Goal: Transaction & Acquisition: Purchase product/service

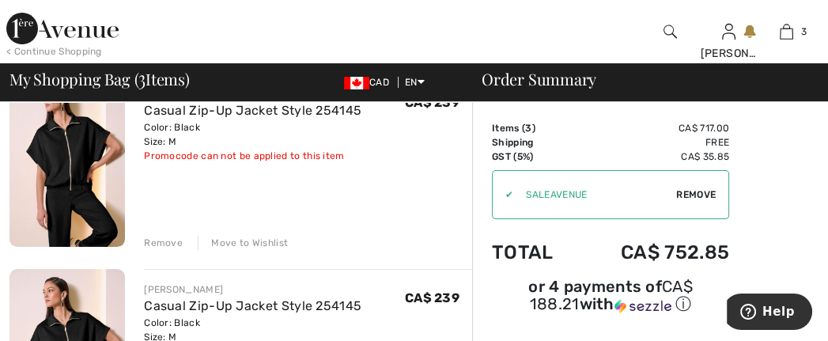
scroll to position [45, 0]
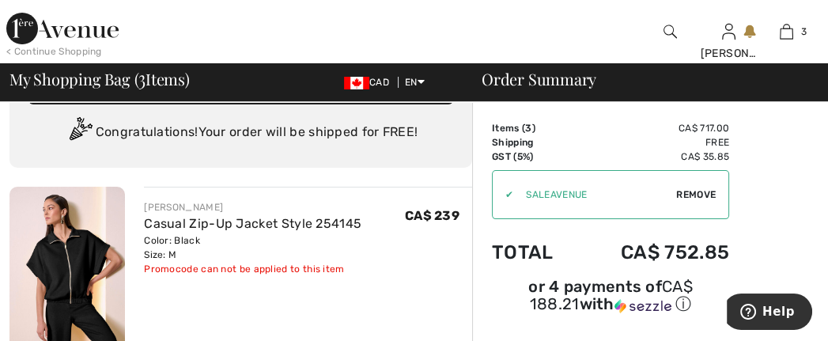
click at [705, 198] on span "Remove" at bounding box center [696, 194] width 40 height 14
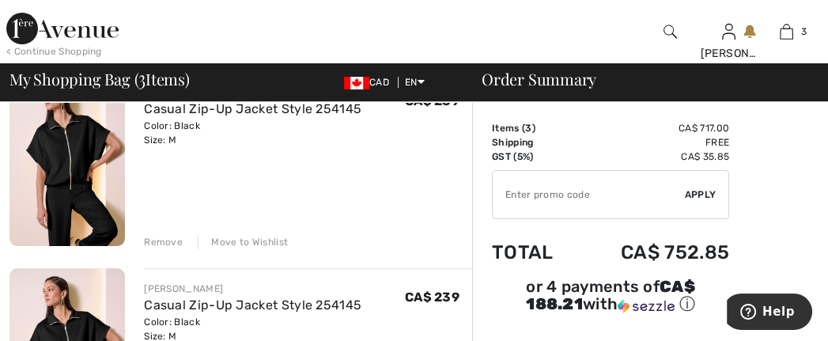
scroll to position [361, 0]
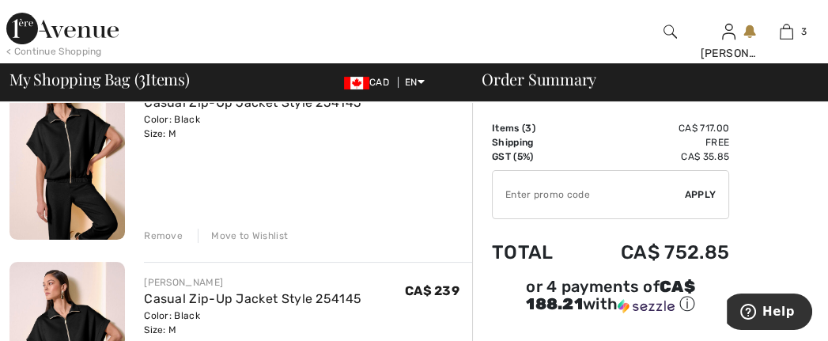
click at [180, 243] on div "Remove" at bounding box center [163, 236] width 39 height 14
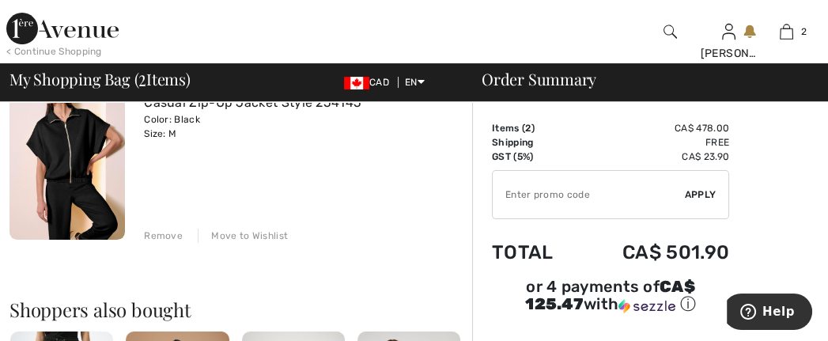
click at [179, 243] on div "Remove" at bounding box center [163, 236] width 39 height 14
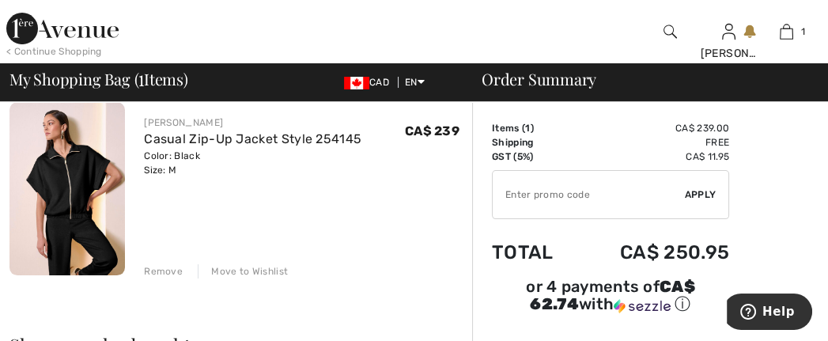
scroll to position [135, 0]
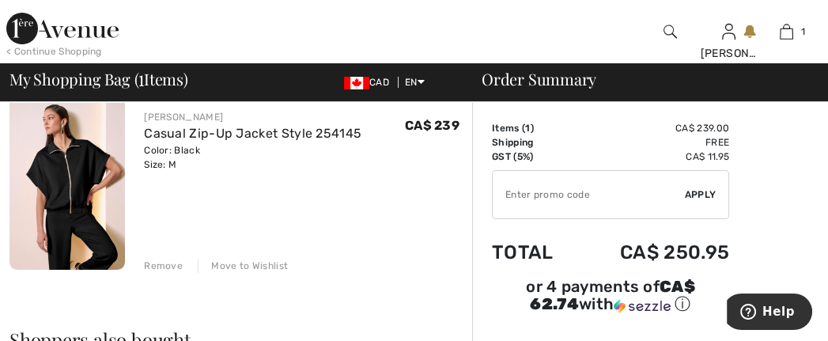
click at [168, 273] on div "Remove" at bounding box center [163, 266] width 39 height 14
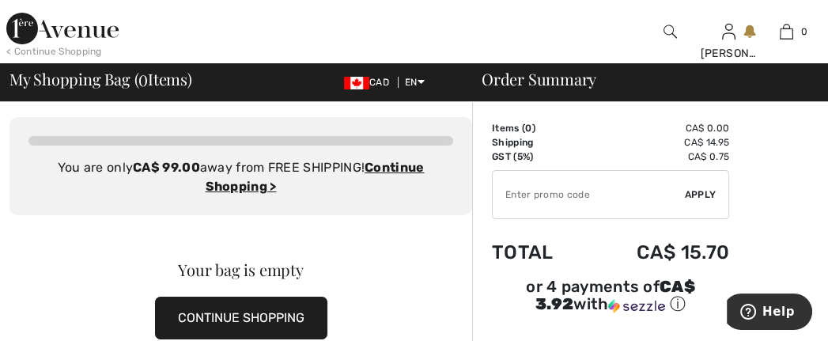
scroll to position [0, 0]
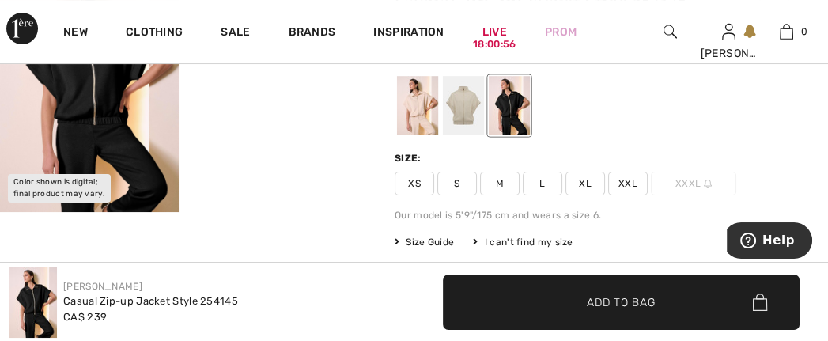
click at [523, 108] on div at bounding box center [509, 105] width 41 height 59
click at [509, 195] on span "M" at bounding box center [500, 184] width 40 height 24
click at [663, 301] on span "✔ Added to Bag Add to Bag" at bounding box center [621, 301] width 357 height 55
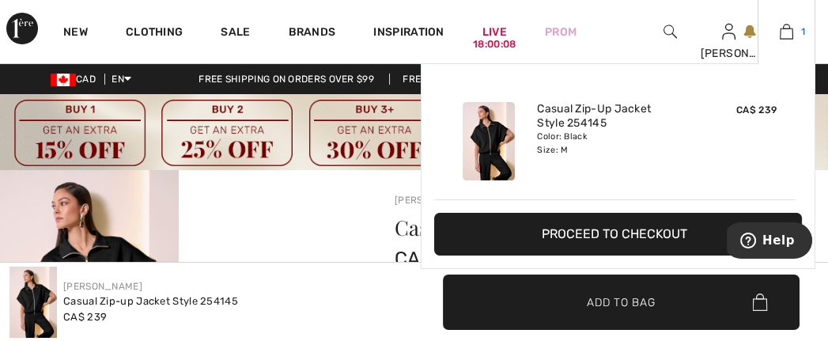
click at [781, 35] on img at bounding box center [786, 31] width 13 height 19
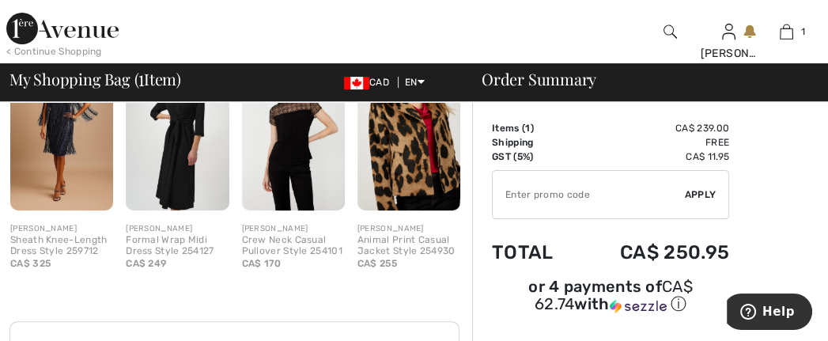
scroll to position [444, 0]
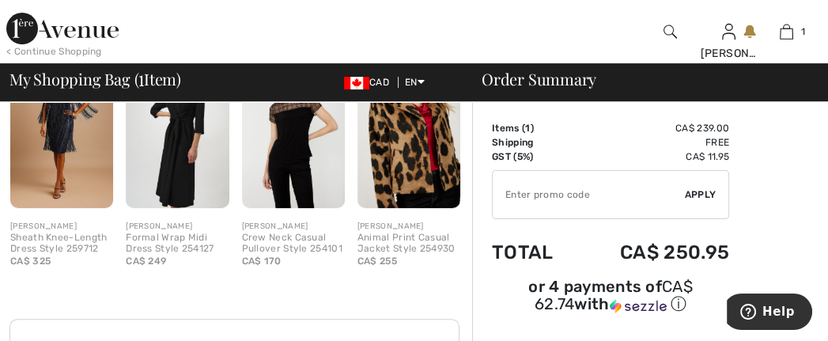
click at [703, 197] on span "Apply" at bounding box center [701, 194] width 32 height 14
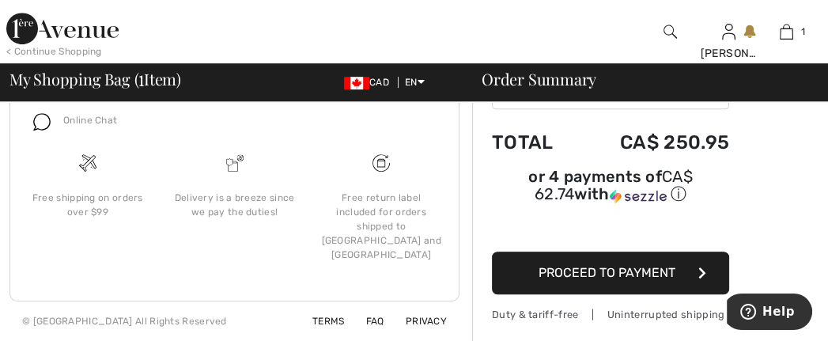
scroll to position [902, 0]
click at [582, 265] on span "Proceed to Payment" at bounding box center [607, 272] width 137 height 15
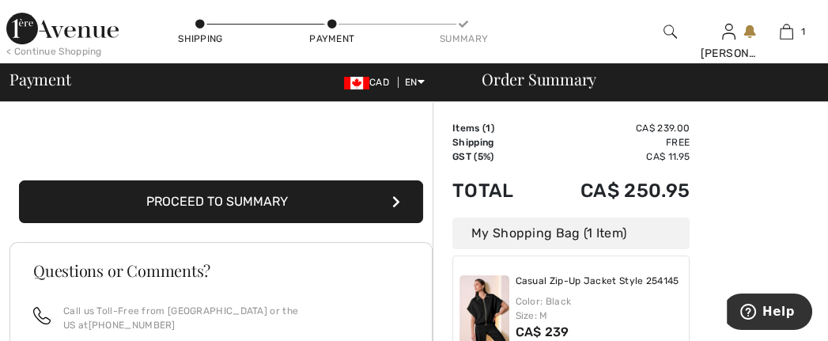
scroll to position [361, 0]
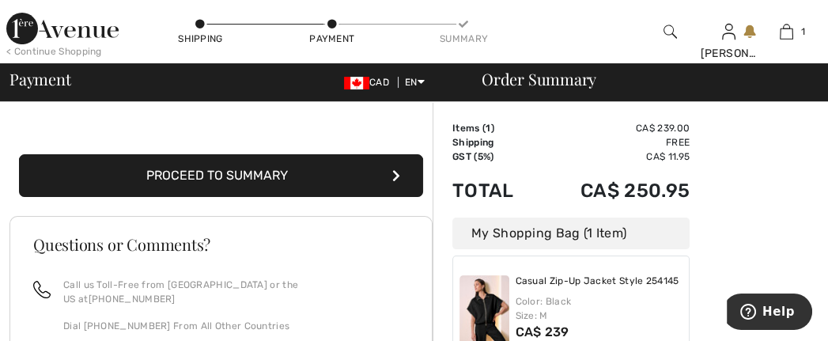
click at [292, 197] on button "Proceed to Summary" at bounding box center [221, 175] width 404 height 43
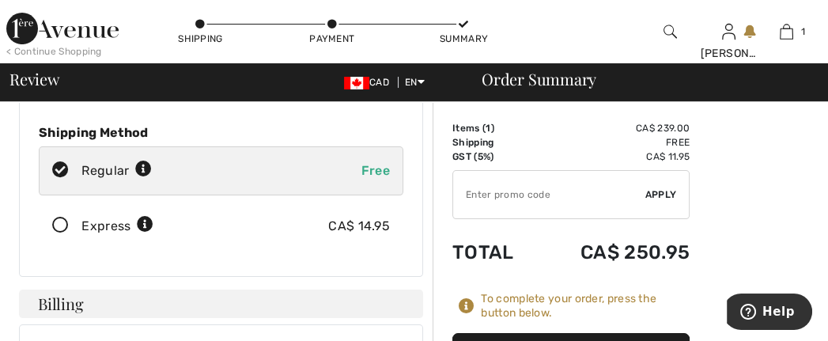
scroll to position [225, 0]
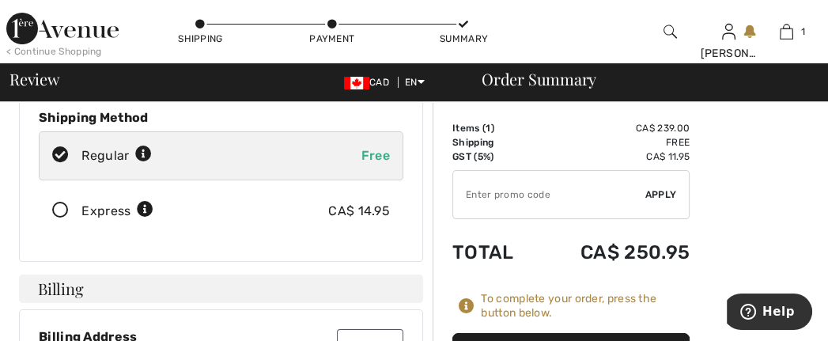
click at [70, 219] on icon at bounding box center [61, 210] width 42 height 17
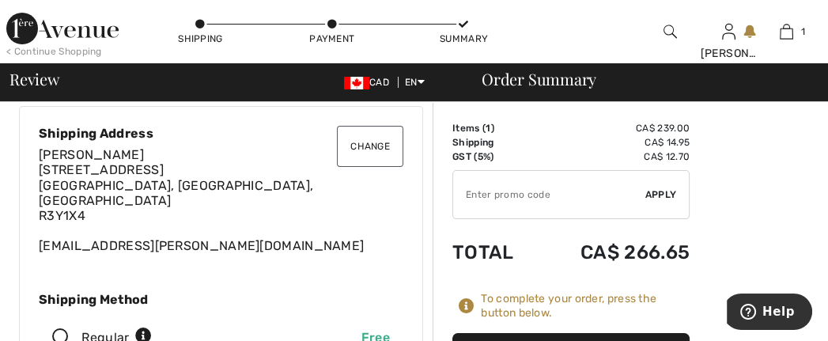
scroll to position [0, 0]
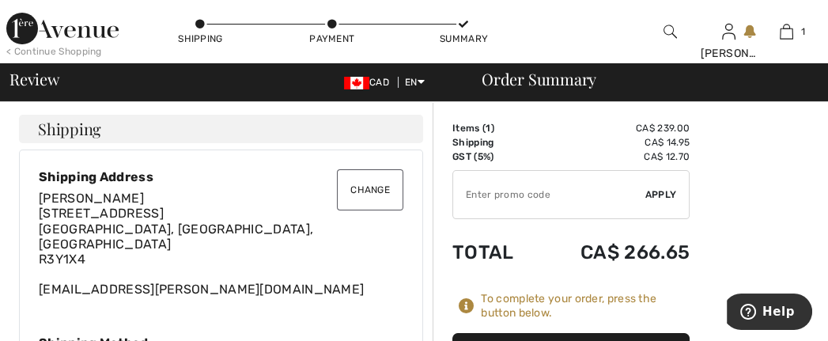
click at [607, 206] on input "TEXT" at bounding box center [549, 194] width 192 height 47
click at [663, 202] on span "Apply" at bounding box center [661, 194] width 32 height 14
click at [476, 204] on input "TEXT" at bounding box center [549, 194] width 192 height 47
type input "GC005088895"
click at [654, 202] on span "Apply" at bounding box center [661, 194] width 32 height 14
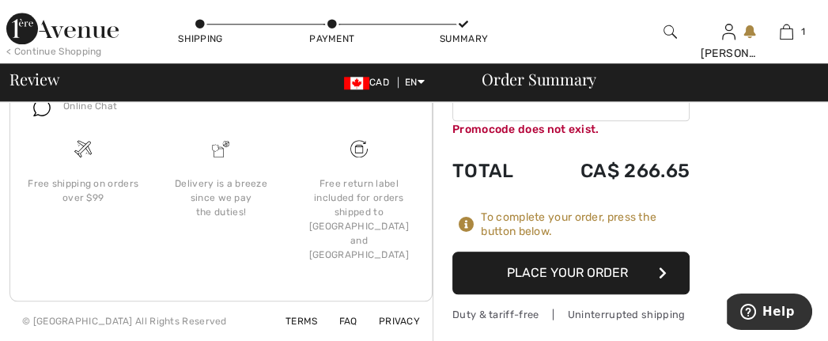
scroll to position [1762, 0]
click at [569, 285] on button "Place Your Order" at bounding box center [570, 272] width 237 height 43
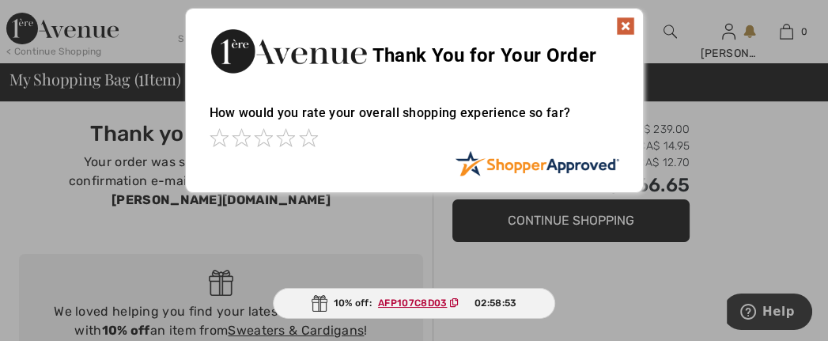
click at [412, 297] on ins "AFP107C8D03" at bounding box center [412, 302] width 69 height 11
click at [308, 133] on span at bounding box center [308, 137] width 19 height 19
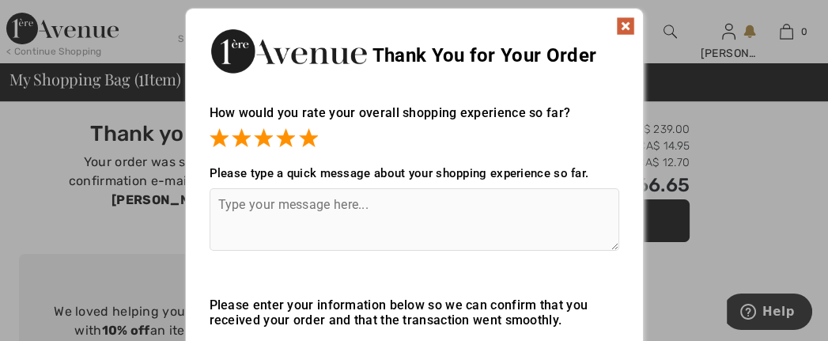
click at [627, 21] on img at bounding box center [625, 26] width 19 height 19
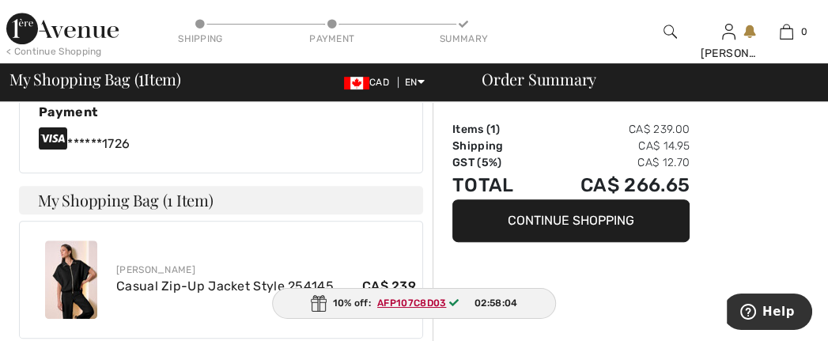
scroll to position [768, 0]
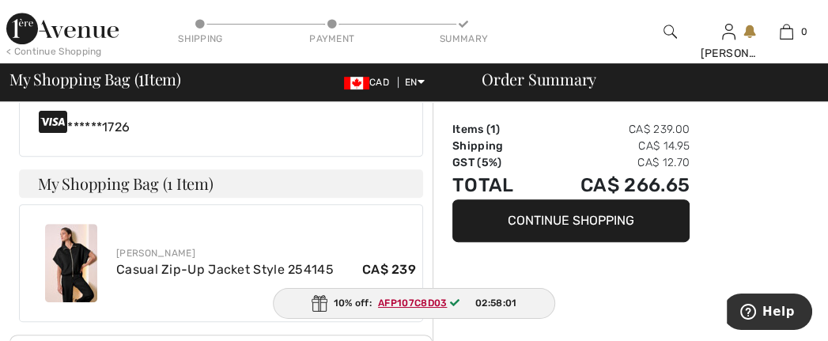
click at [579, 221] on button "Continue Shopping" at bounding box center [570, 220] width 237 height 43
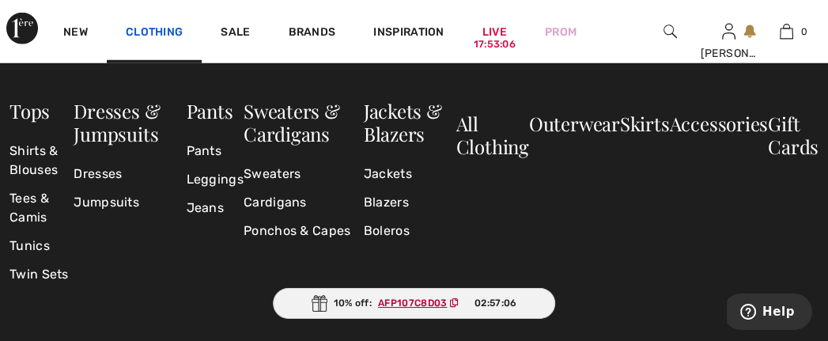
scroll to position [4383, 0]
click at [287, 173] on link "Sweaters" at bounding box center [304, 174] width 120 height 28
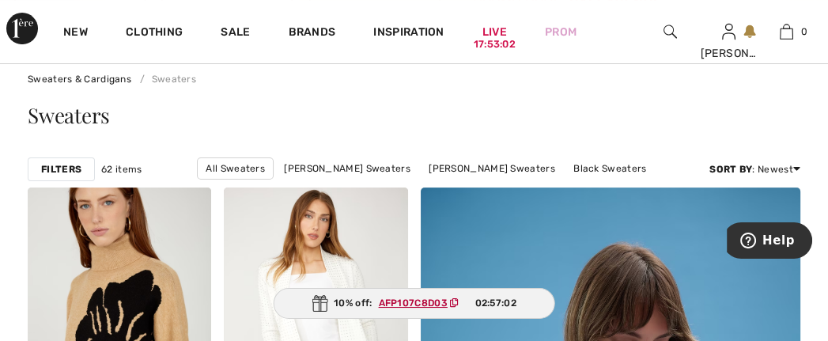
checkbox input "true"
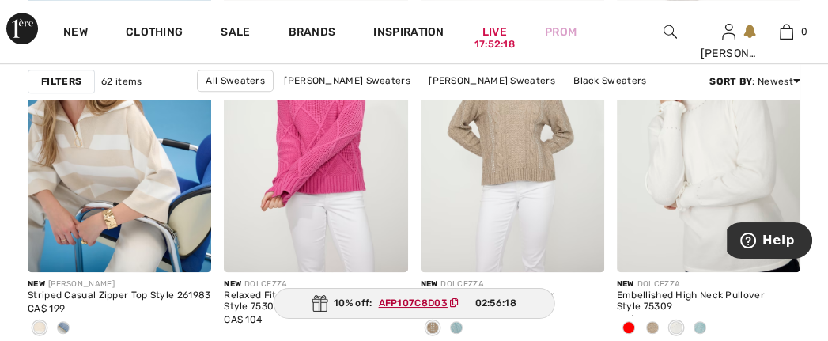
scroll to position [1039, 0]
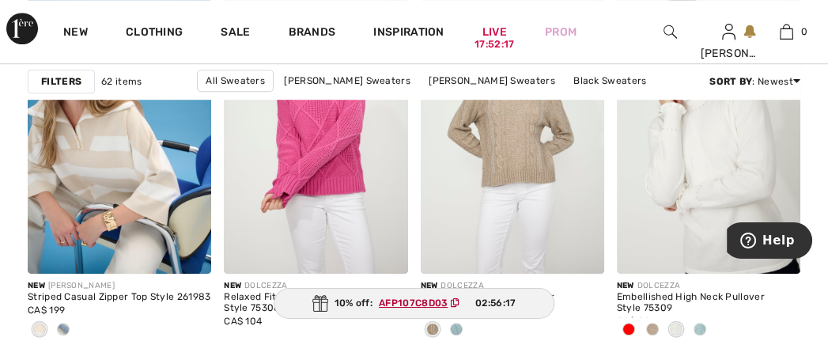
click at [723, 175] on img at bounding box center [708, 135] width 183 height 275
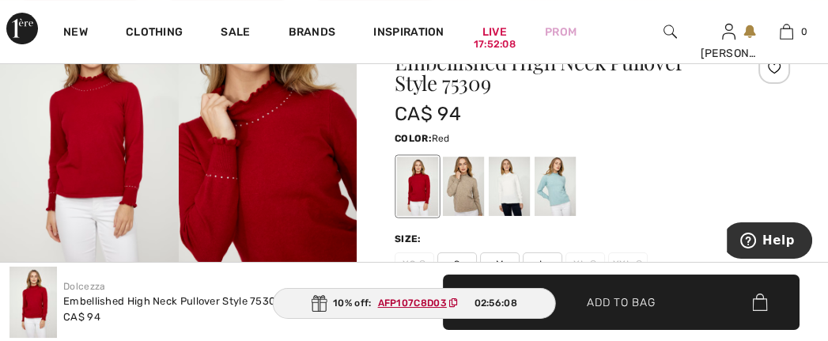
scroll to position [225, 0]
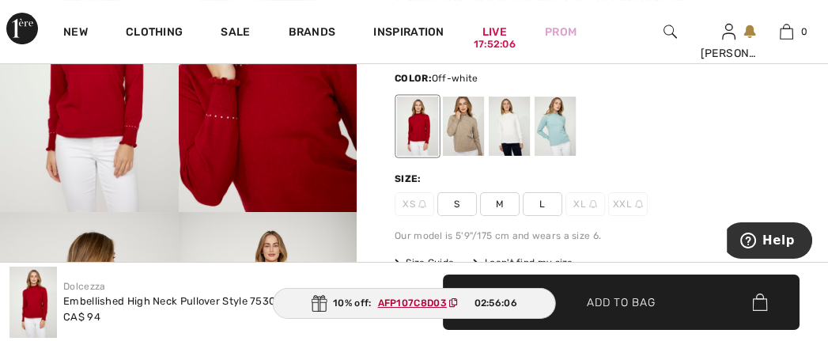
click at [516, 136] on div at bounding box center [509, 125] width 41 height 59
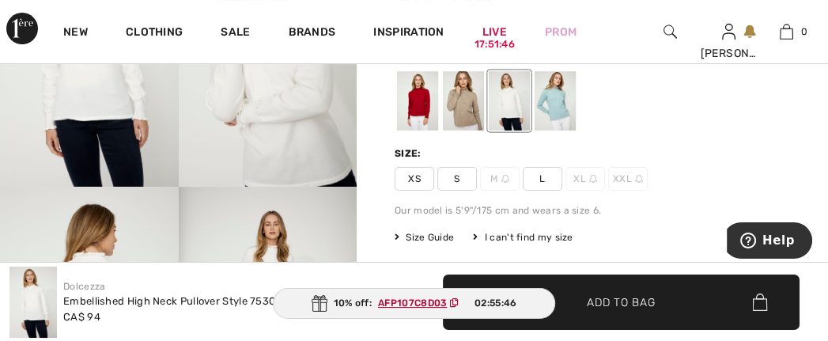
scroll to position [270, 0]
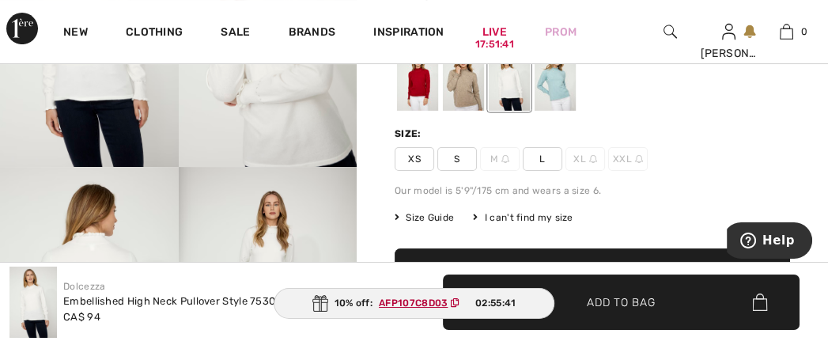
click at [471, 171] on span "S" at bounding box center [457, 159] width 40 height 24
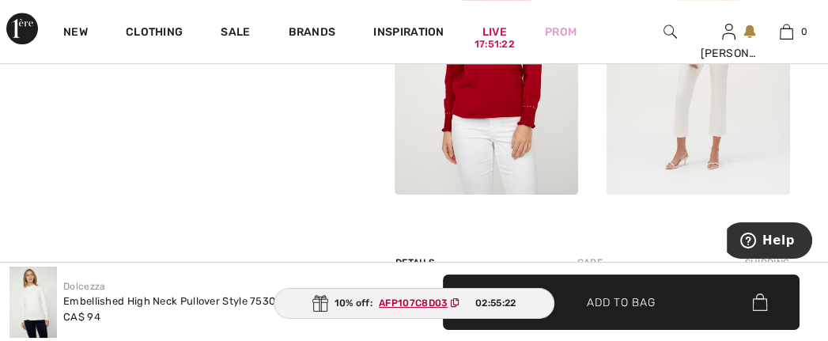
scroll to position [949, 0]
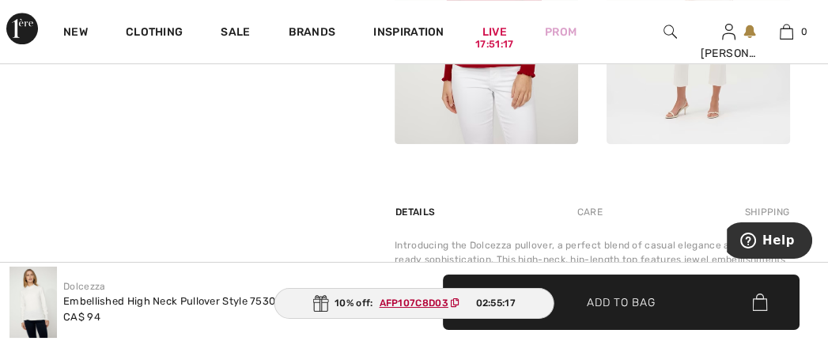
click at [622, 302] on span "Add to Bag" at bounding box center [621, 301] width 68 height 17
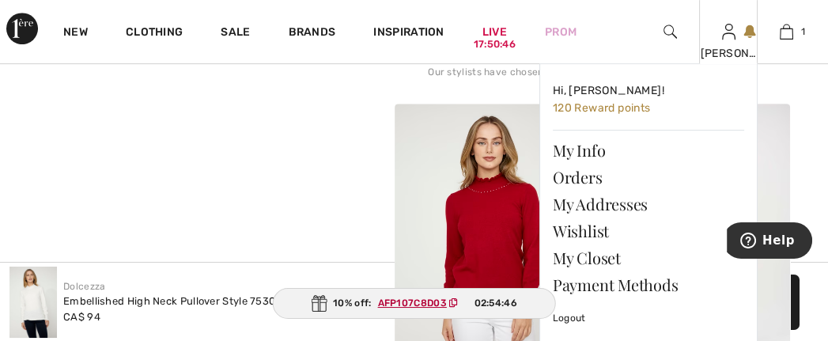
scroll to position [678, 0]
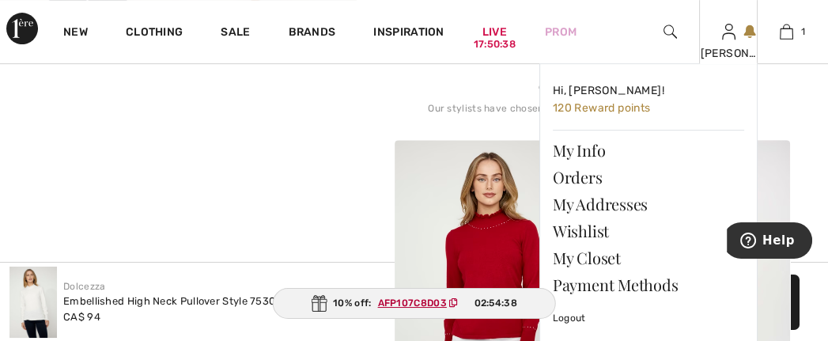
click at [728, 47] on div "[PERSON_NAME]" at bounding box center [728, 53] width 56 height 17
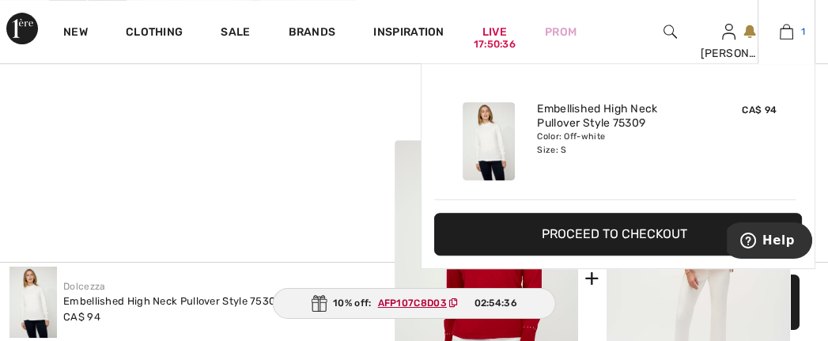
click at [787, 36] on img at bounding box center [786, 31] width 13 height 19
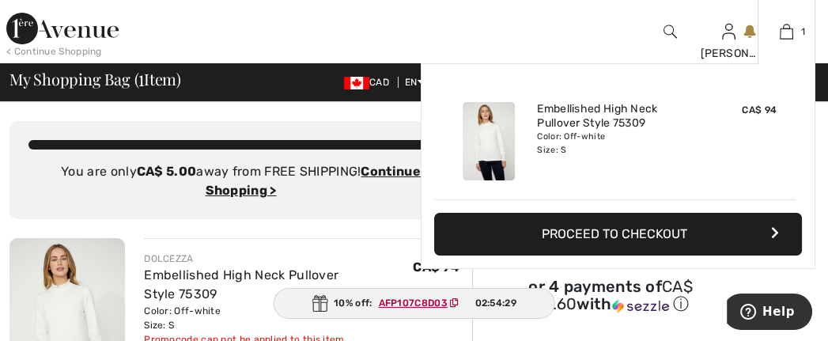
click at [731, 248] on button "Proceed to Checkout" at bounding box center [618, 234] width 368 height 43
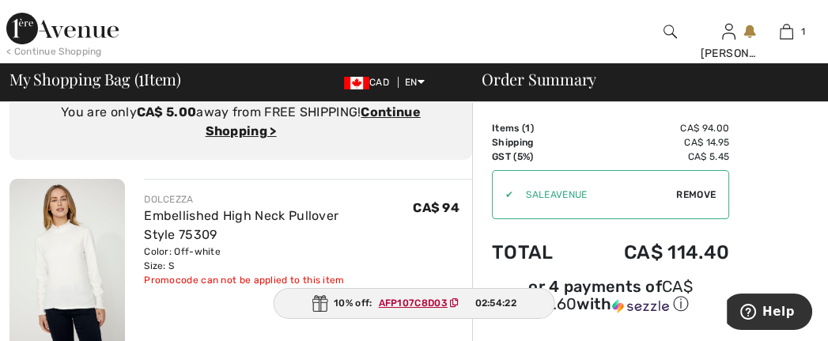
scroll to position [90, 0]
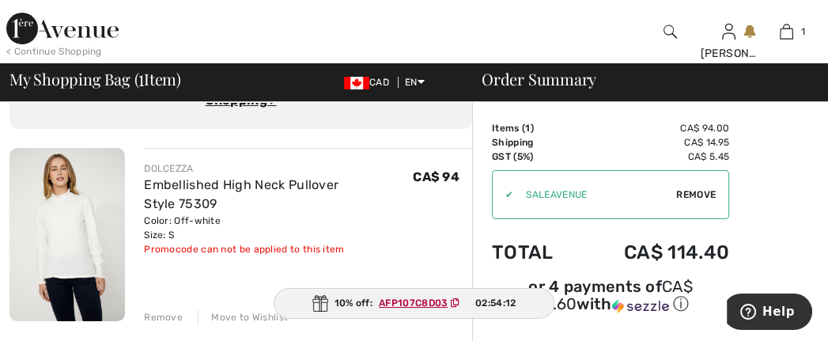
click at [413, 302] on ins "AFP107C8D03" at bounding box center [413, 302] width 69 height 11
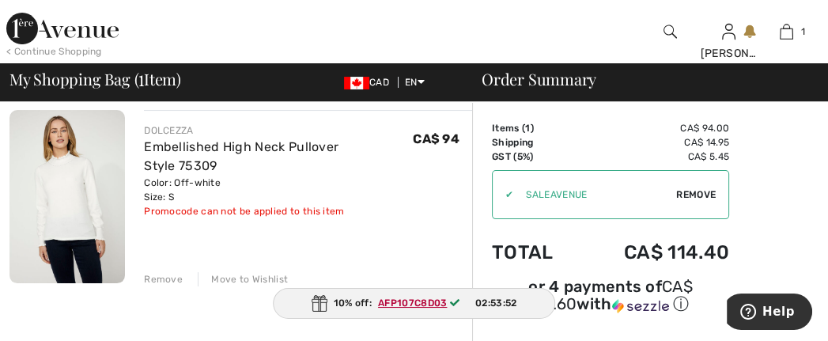
scroll to position [135, 0]
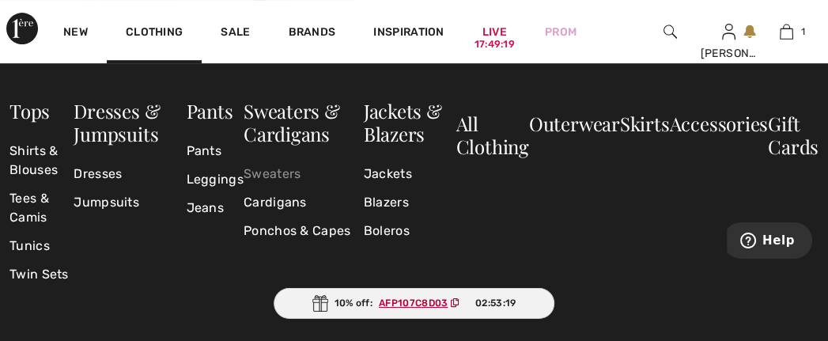
click at [274, 172] on link "Sweaters" at bounding box center [304, 174] width 120 height 28
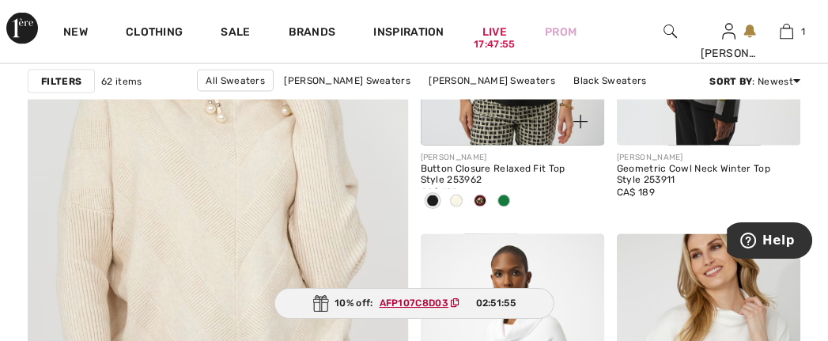
scroll to position [3299, 0]
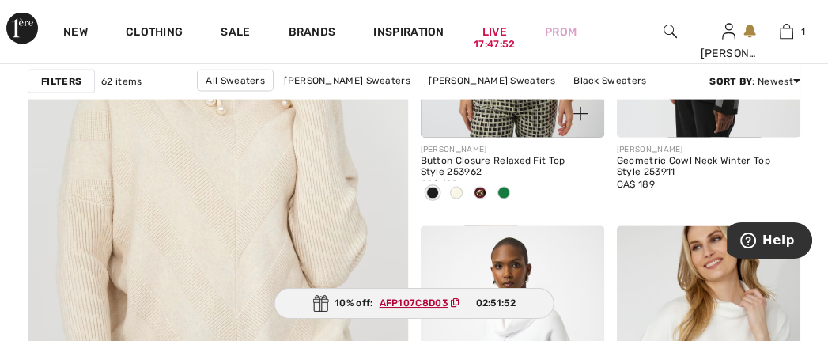
click at [505, 199] on span at bounding box center [503, 193] width 13 height 13
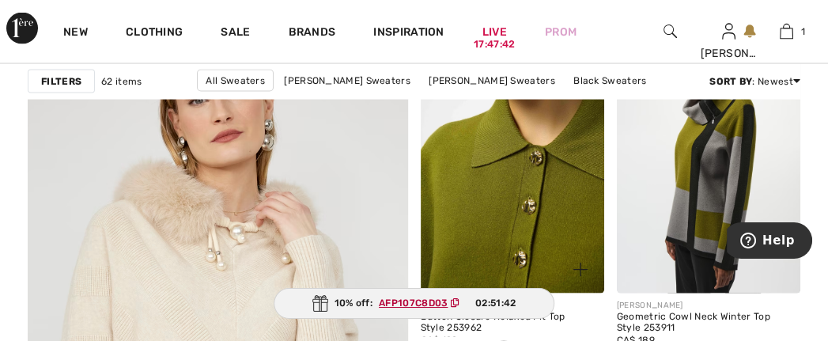
scroll to position [3253, 0]
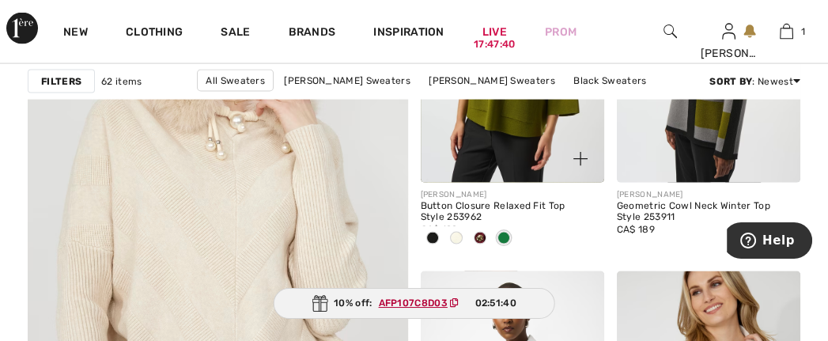
click at [437, 244] on span at bounding box center [432, 238] width 13 height 13
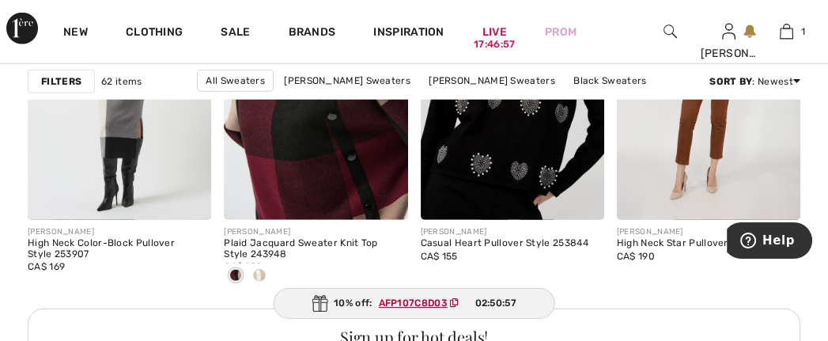
scroll to position [4248, 0]
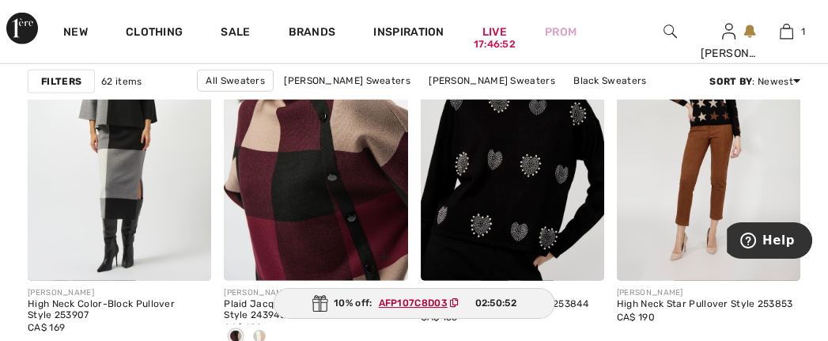
click at [315, 220] on img at bounding box center [315, 143] width 183 height 275
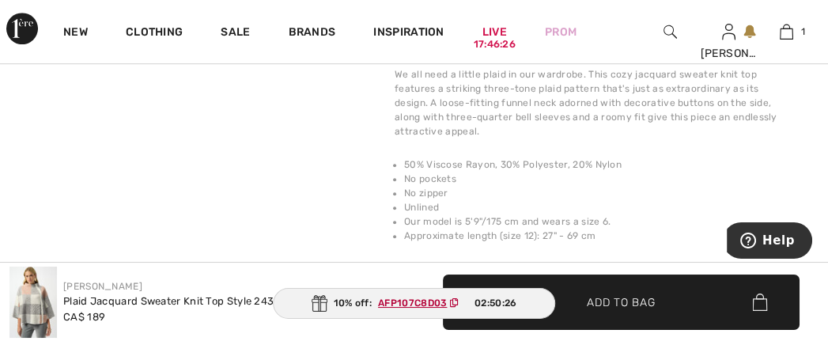
scroll to position [1084, 0]
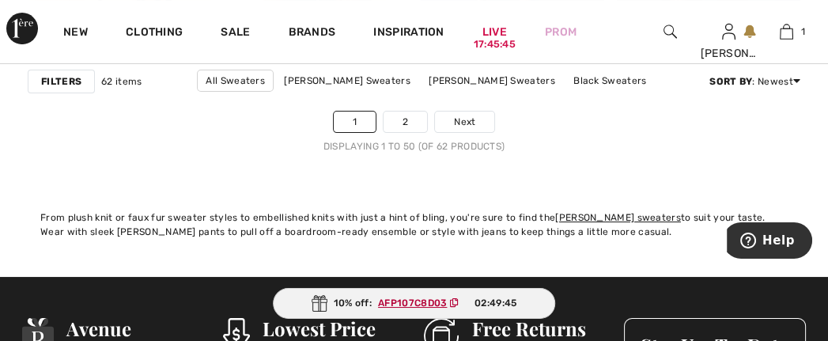
scroll to position [5874, 0]
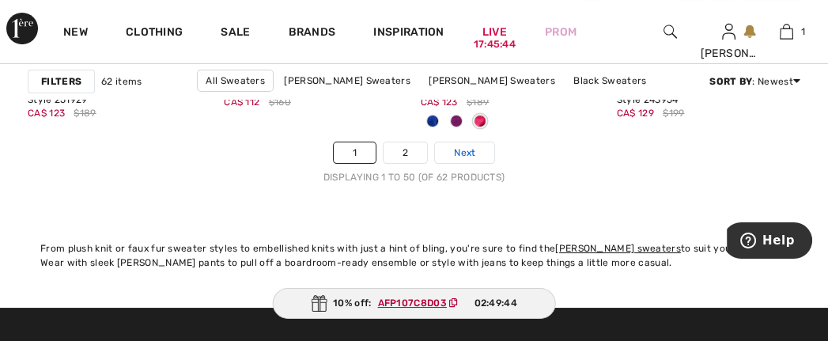
click at [475, 160] on span "Next" at bounding box center [464, 153] width 21 height 14
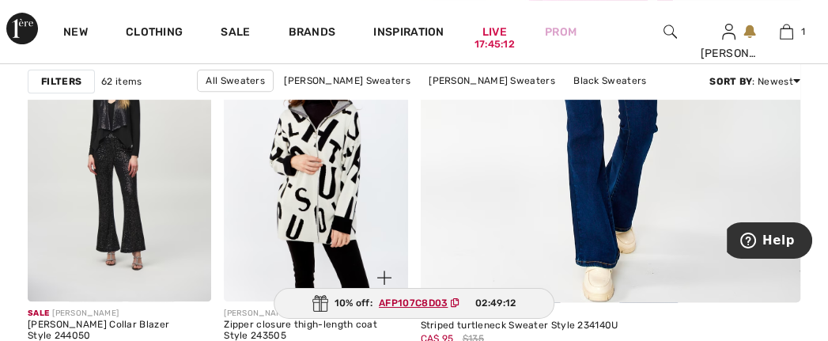
scroll to position [633, 0]
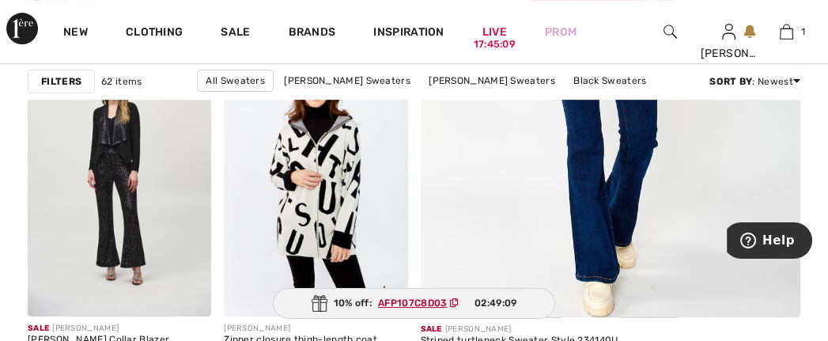
click at [324, 189] on img at bounding box center [315, 177] width 183 height 275
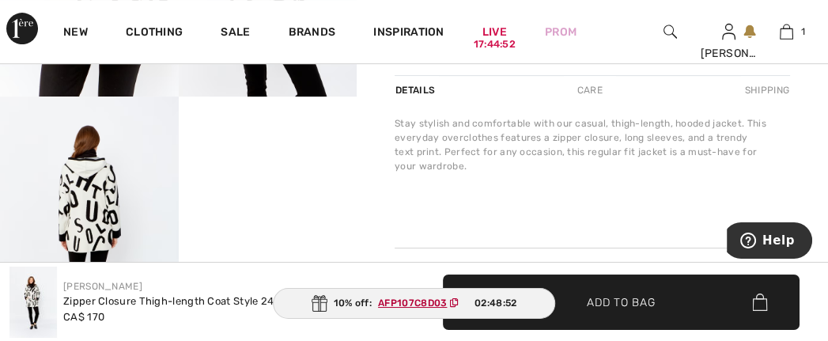
scroll to position [633, 0]
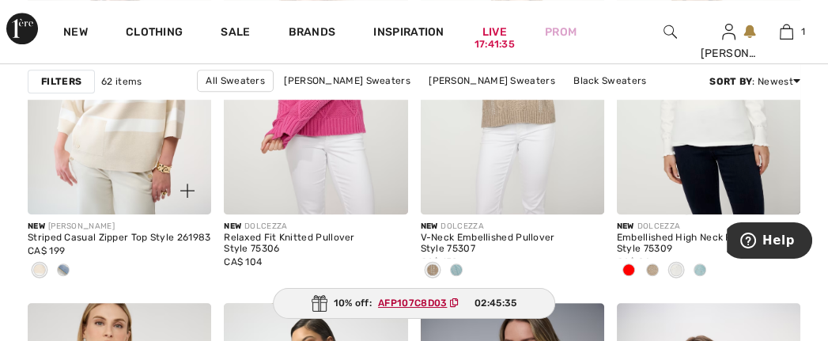
scroll to position [1129, 0]
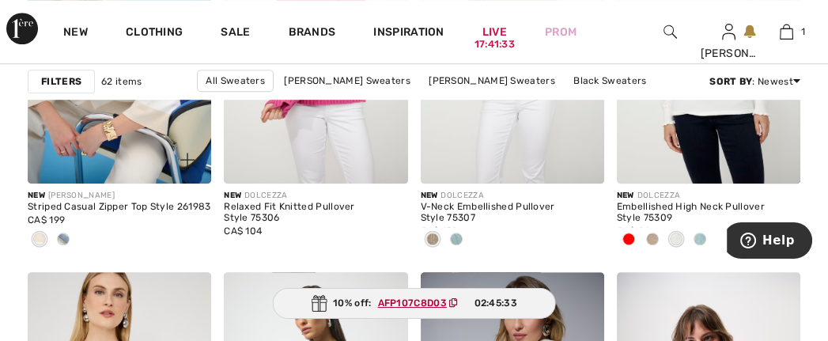
click at [63, 245] on span at bounding box center [63, 239] width 13 height 13
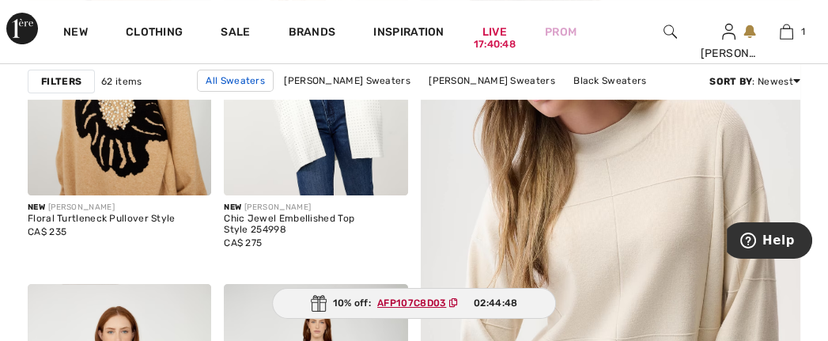
scroll to position [361, 0]
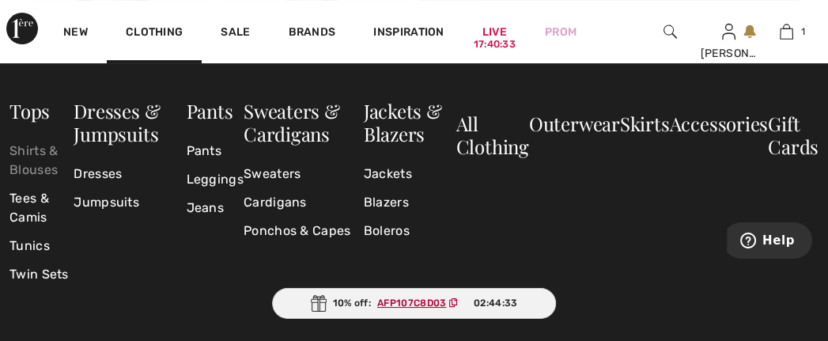
click at [33, 169] on link "Shirts & Blouses" at bounding box center [41, 160] width 64 height 47
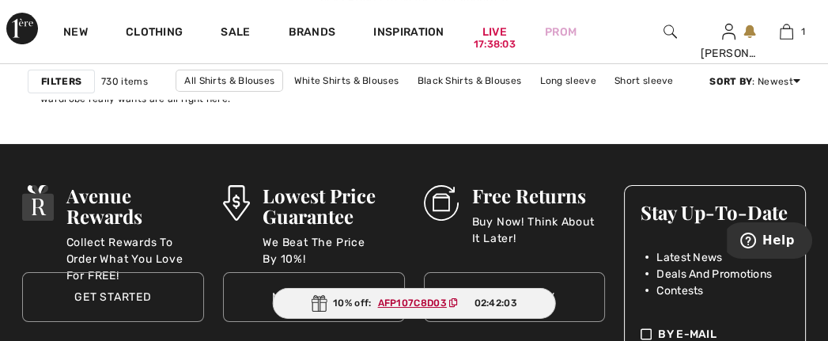
scroll to position [5919, 0]
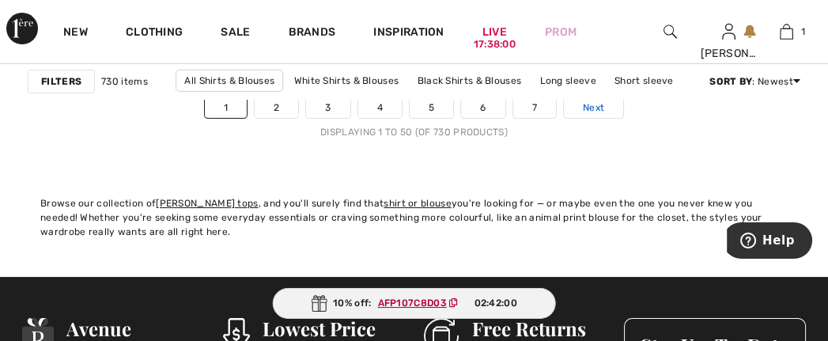
click at [604, 115] on span "Next" at bounding box center [593, 107] width 21 height 14
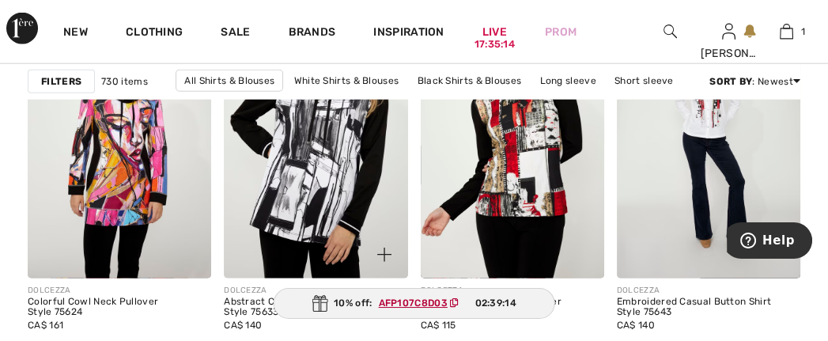
scroll to position [3841, 0]
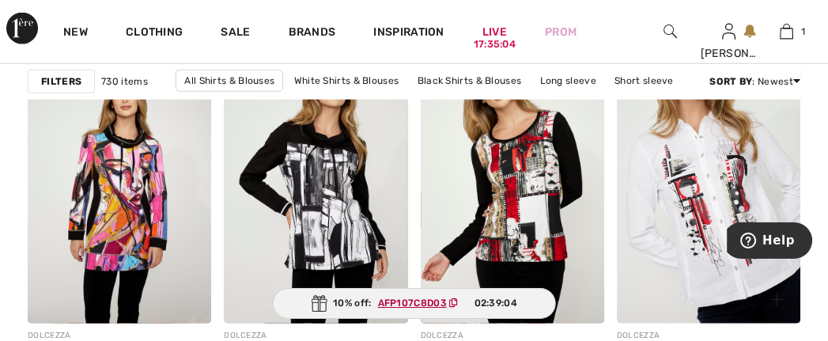
click at [705, 217] on img at bounding box center [708, 184] width 183 height 275
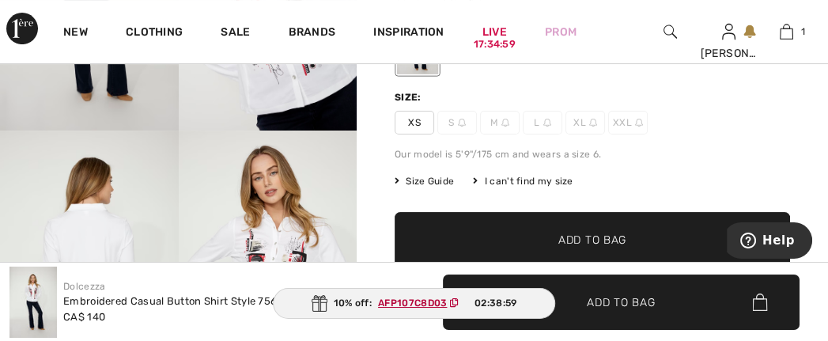
scroll to position [316, 0]
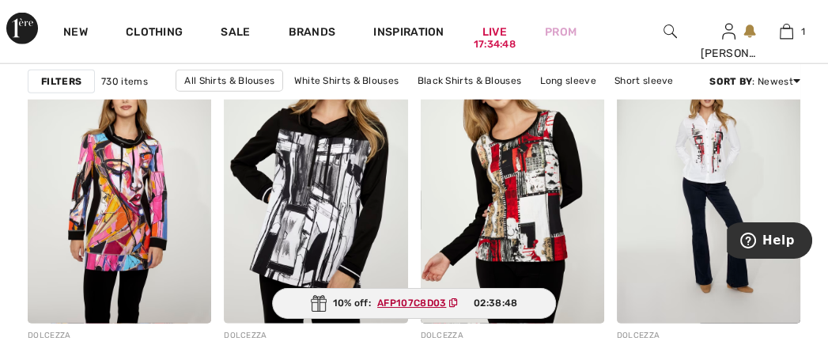
click at [335, 231] on img at bounding box center [315, 184] width 183 height 275
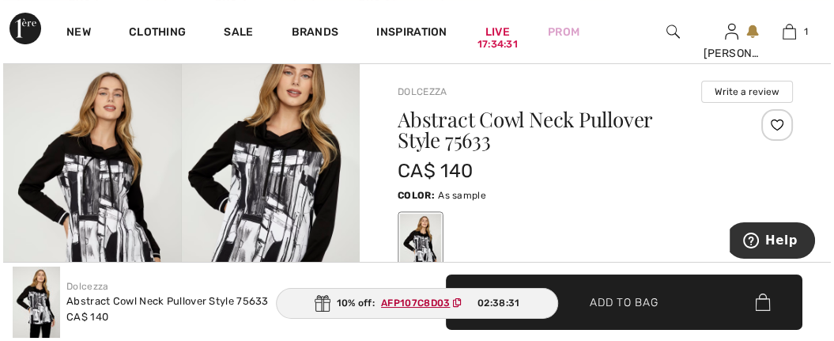
scroll to position [90, 0]
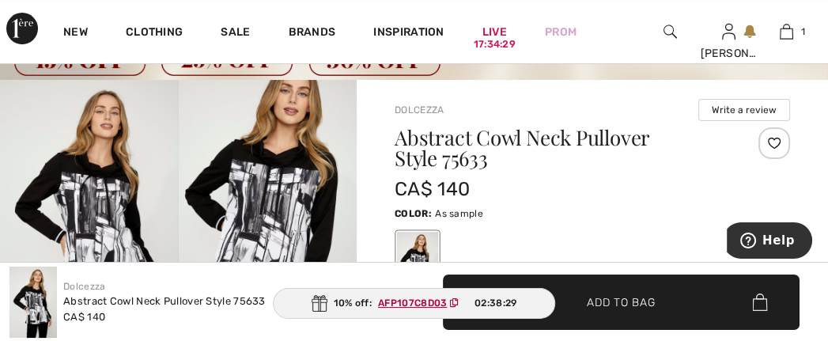
click at [260, 187] on img at bounding box center [268, 213] width 179 height 267
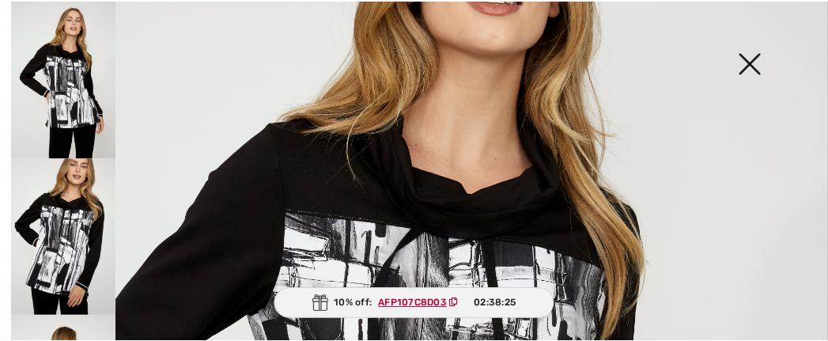
scroll to position [225, 0]
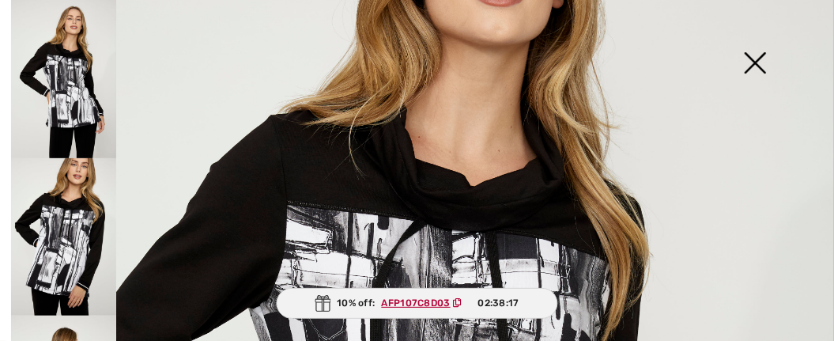
click at [758, 66] on img at bounding box center [755, 64] width 79 height 81
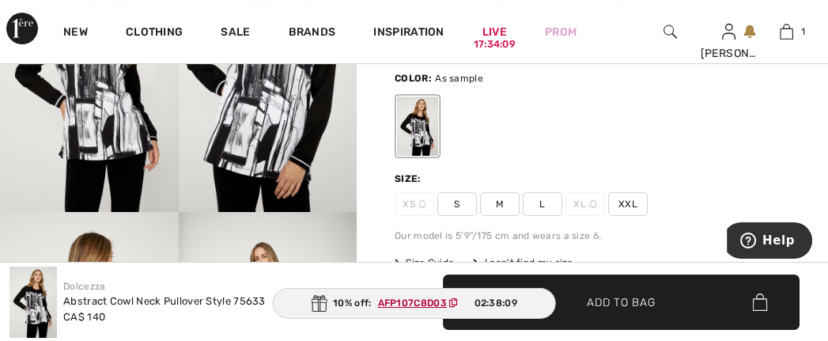
click at [512, 216] on span "M" at bounding box center [500, 204] width 40 height 24
click at [626, 299] on span "Add to Bag" at bounding box center [621, 301] width 68 height 17
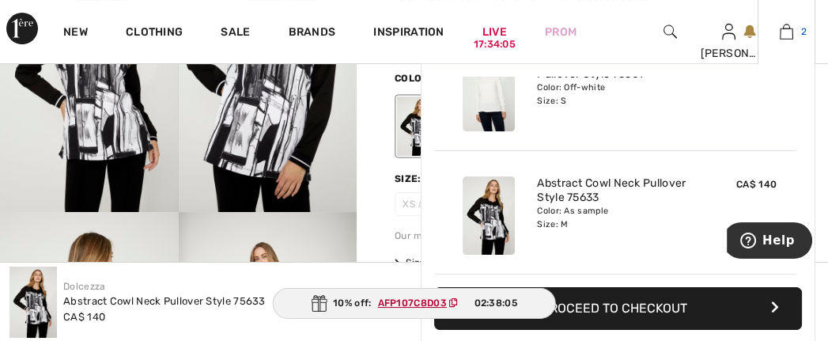
scroll to position [0, 0]
click at [786, 32] on img at bounding box center [786, 31] width 13 height 19
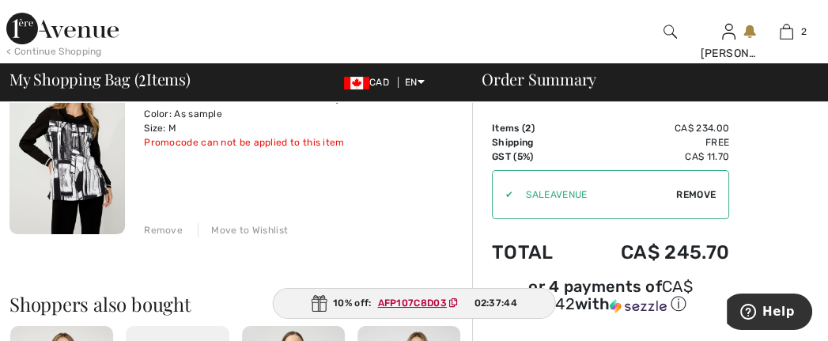
scroll to position [406, 0]
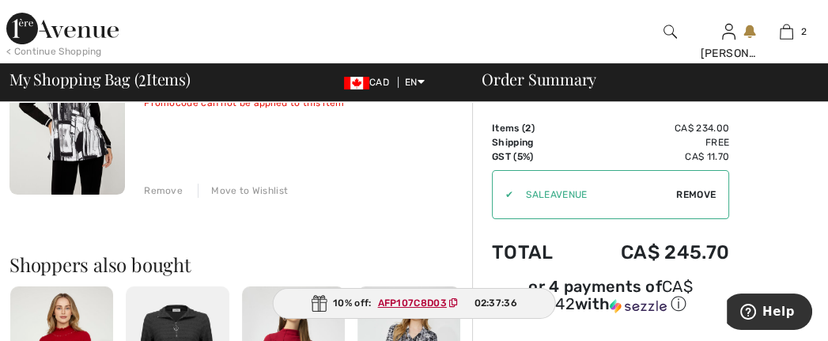
click at [428, 304] on ins "AFP107C8D03" at bounding box center [412, 302] width 69 height 11
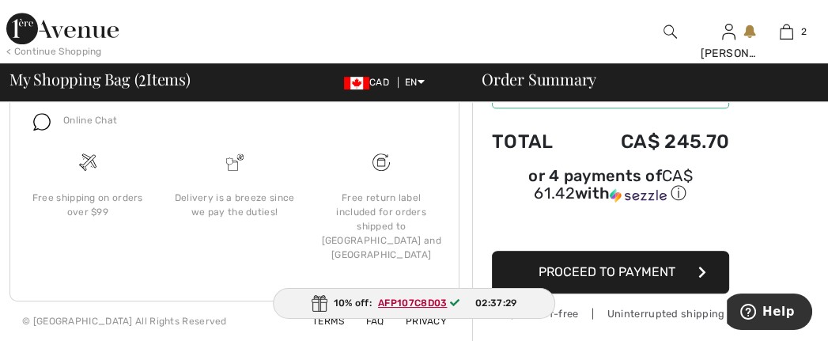
scroll to position [1102, 0]
click at [621, 264] on span "Proceed to Payment" at bounding box center [607, 271] width 137 height 15
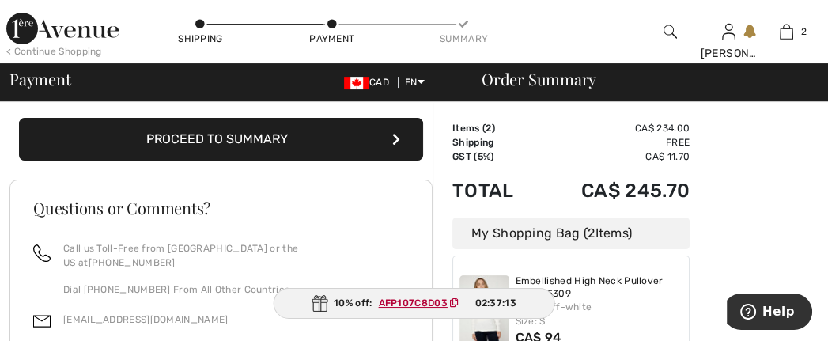
scroll to position [406, 0]
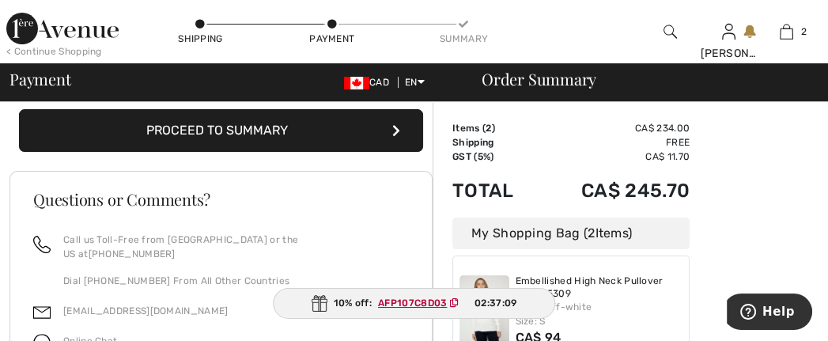
click at [296, 152] on button "Proceed to Summary" at bounding box center [221, 130] width 404 height 43
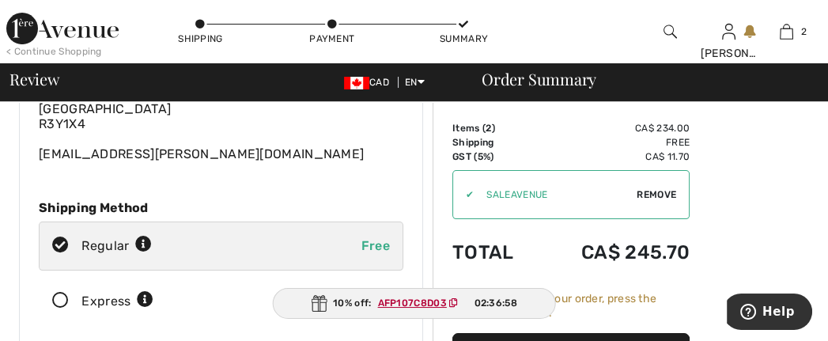
scroll to position [180, 0]
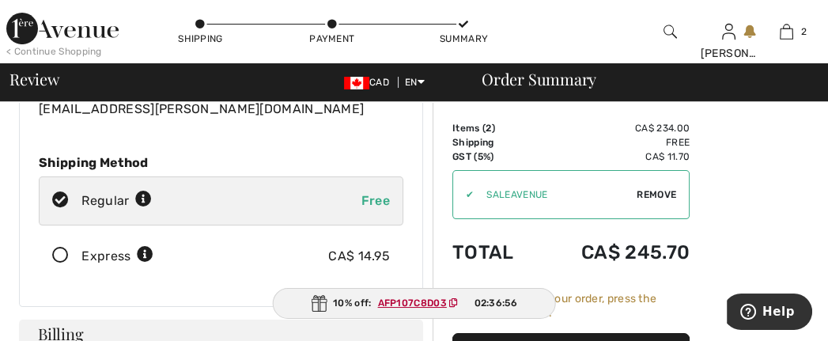
click at [75, 264] on icon at bounding box center [61, 256] width 42 height 17
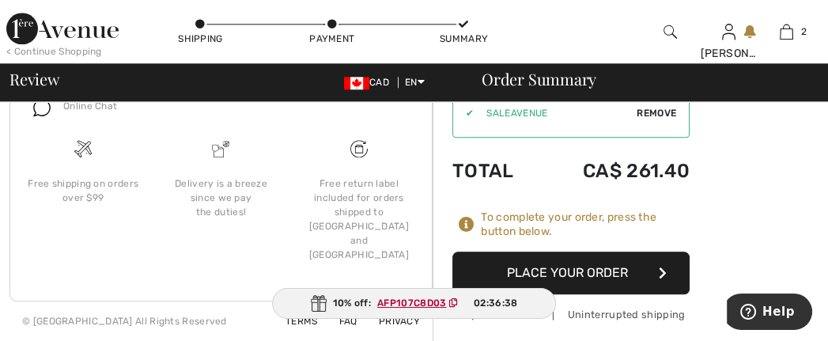
scroll to position [1852, 0]
click at [628, 294] on button "Place Your Order" at bounding box center [570, 272] width 237 height 43
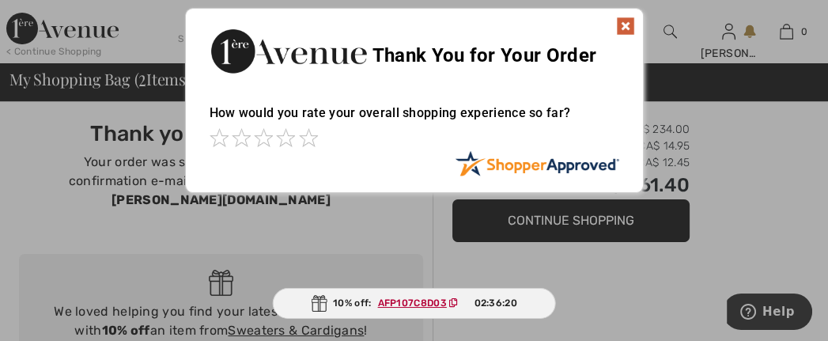
click at [624, 23] on img at bounding box center [625, 26] width 19 height 19
